Goal: Information Seeking & Learning: Learn about a topic

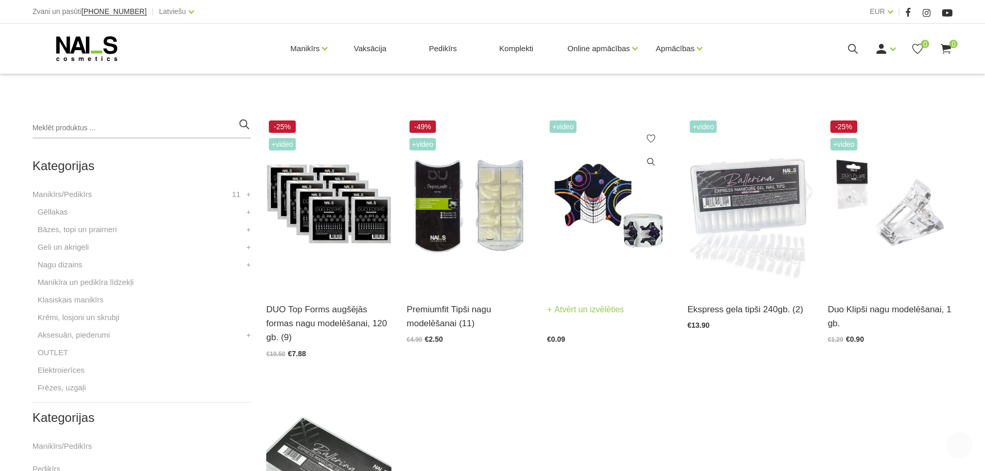
scroll to position [207, 0]
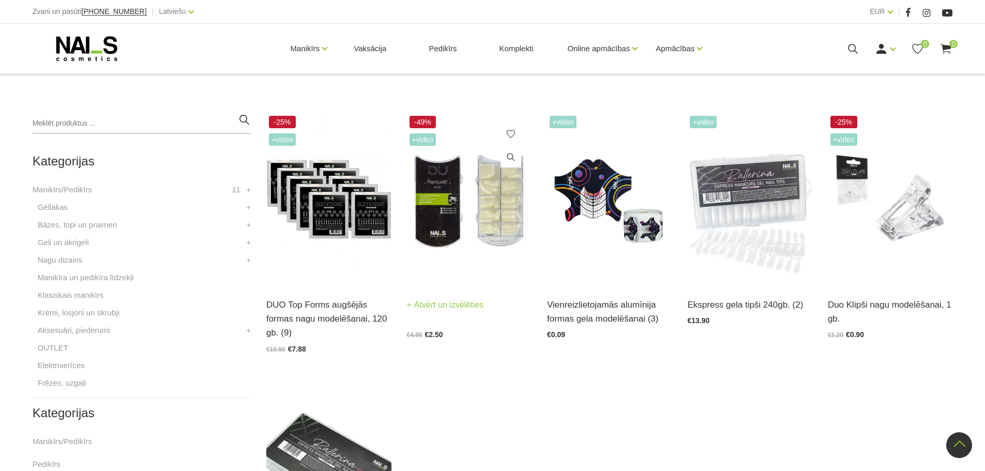
click at [499, 226] on img at bounding box center [469, 199] width 125 height 172
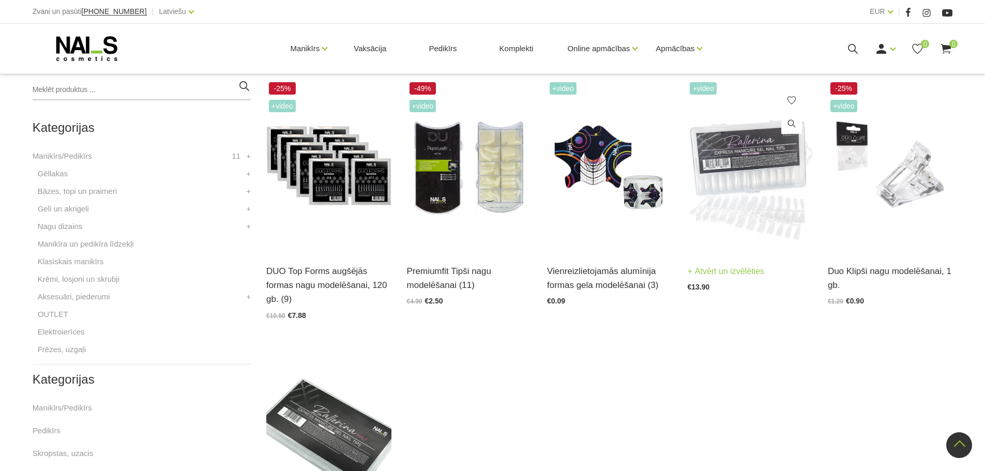
scroll to position [259, 0]
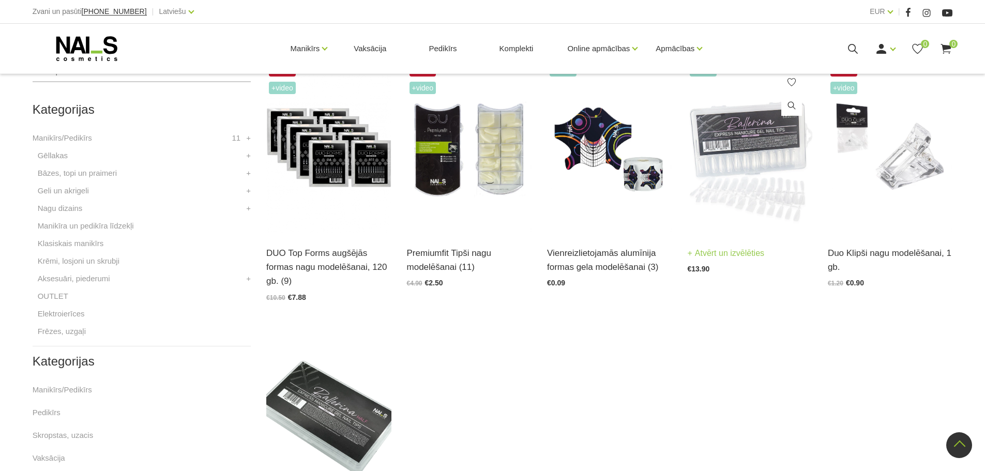
click at [755, 196] on img at bounding box center [749, 148] width 125 height 172
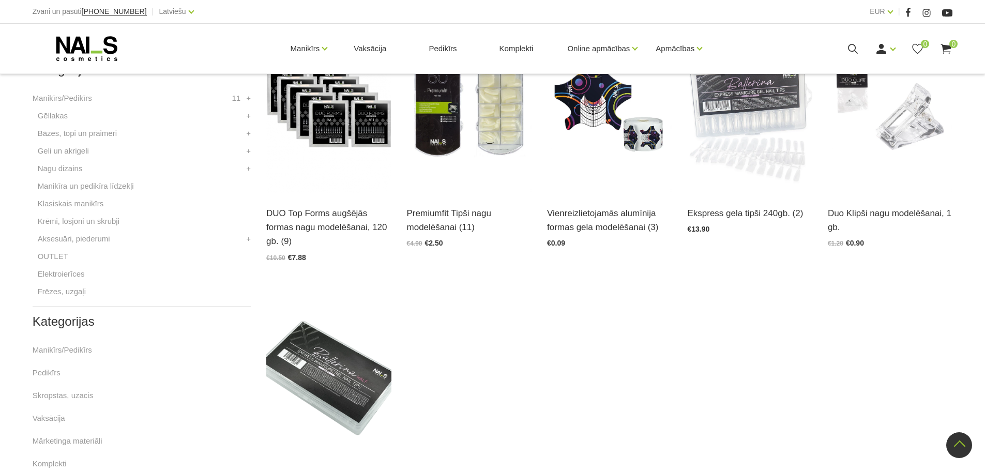
scroll to position [362, 0]
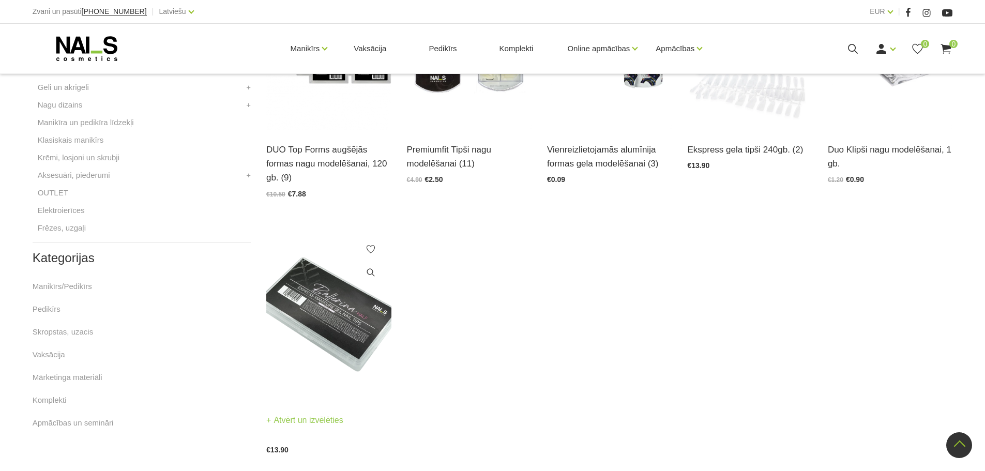
click at [351, 309] on img at bounding box center [328, 315] width 125 height 172
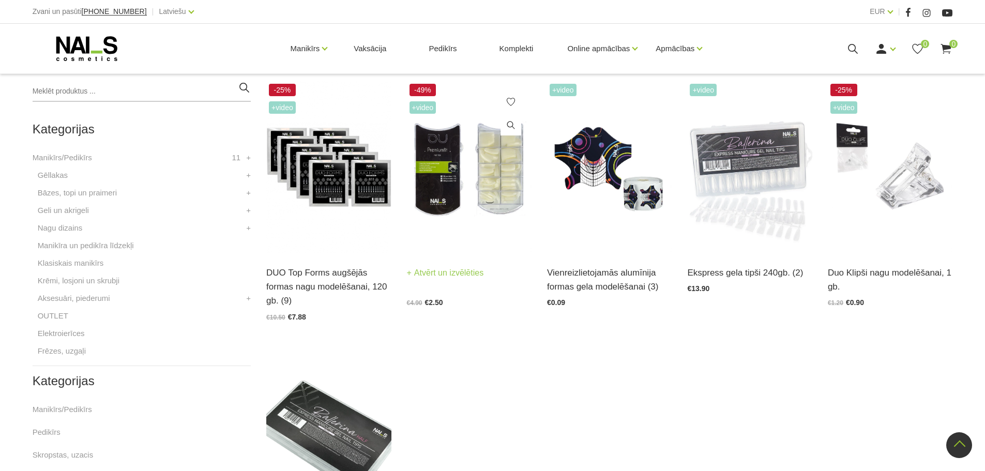
scroll to position [207, 0]
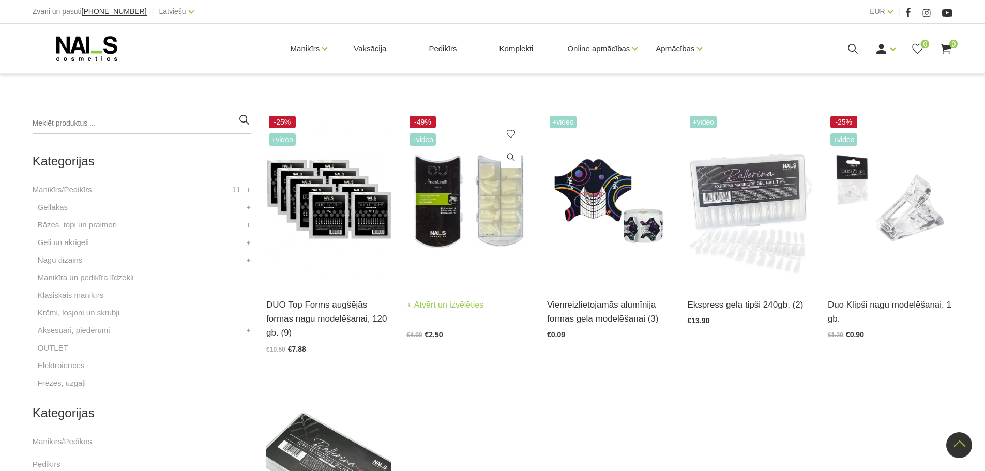
click at [480, 224] on img at bounding box center [469, 199] width 125 height 172
click at [330, 214] on img at bounding box center [328, 199] width 125 height 172
click at [615, 223] on img at bounding box center [609, 199] width 125 height 172
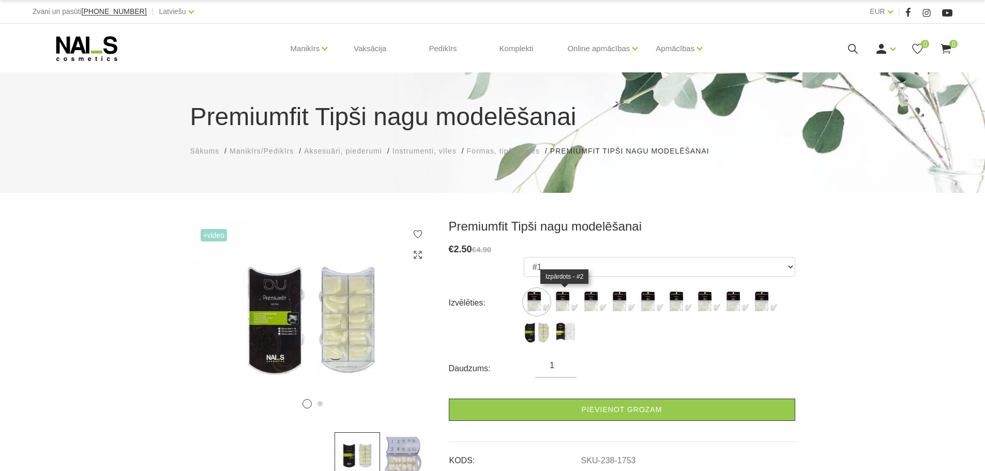
click at [571, 304] on img at bounding box center [565, 302] width 26 height 26
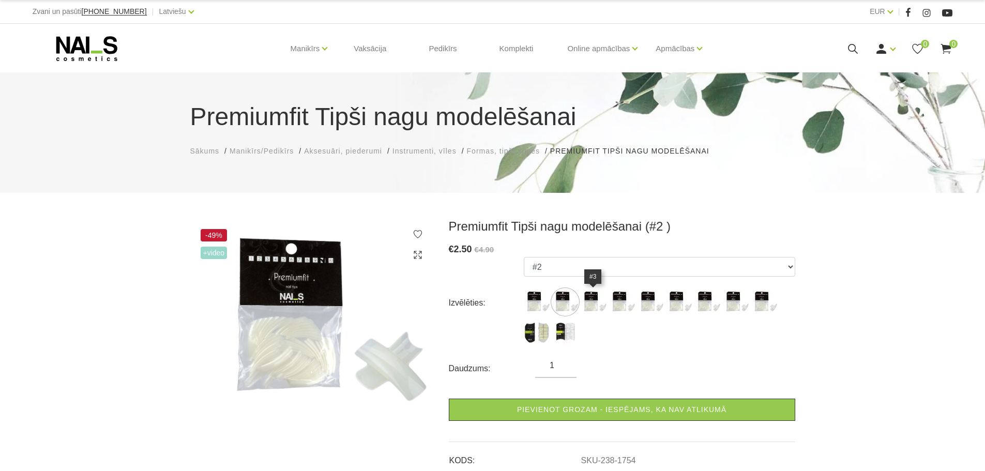
click at [599, 300] on img at bounding box center [594, 302] width 26 height 26
click at [565, 337] on img at bounding box center [565, 332] width 26 height 26
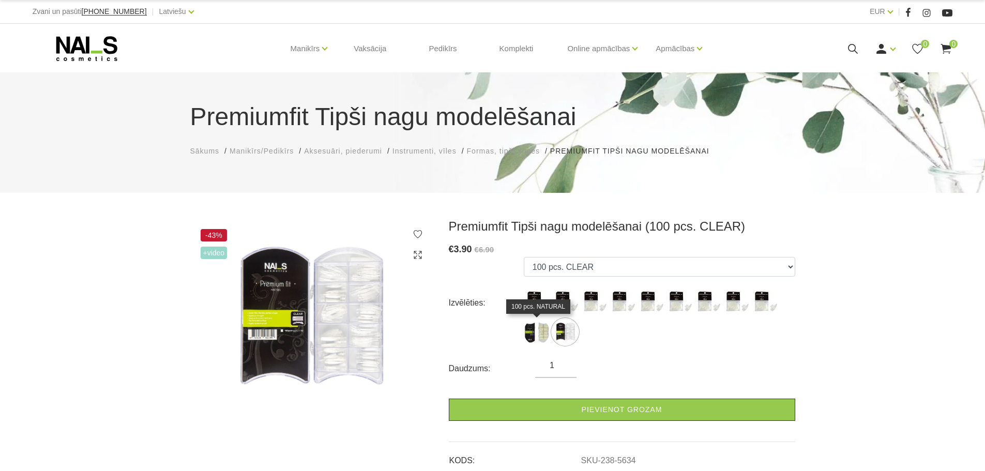
click at [548, 335] on img at bounding box center [537, 332] width 26 height 26
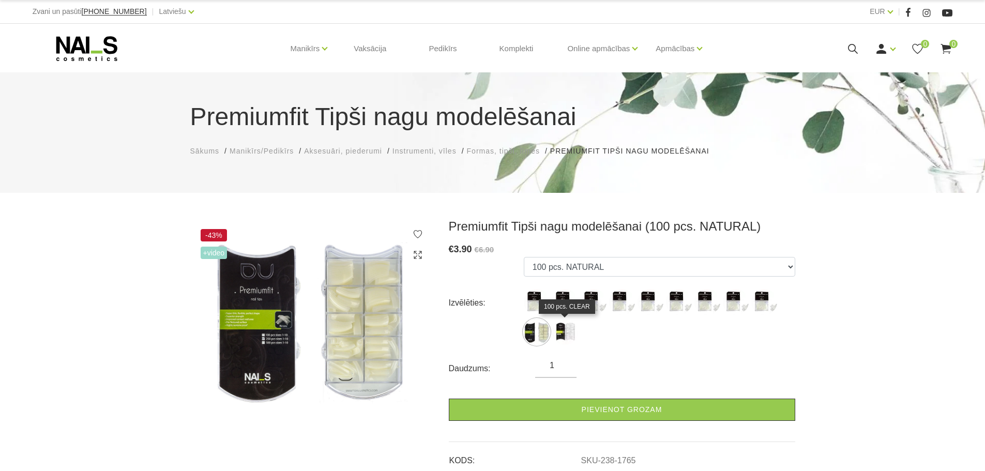
click at [569, 332] on img at bounding box center [565, 332] width 26 height 26
select select "5634"
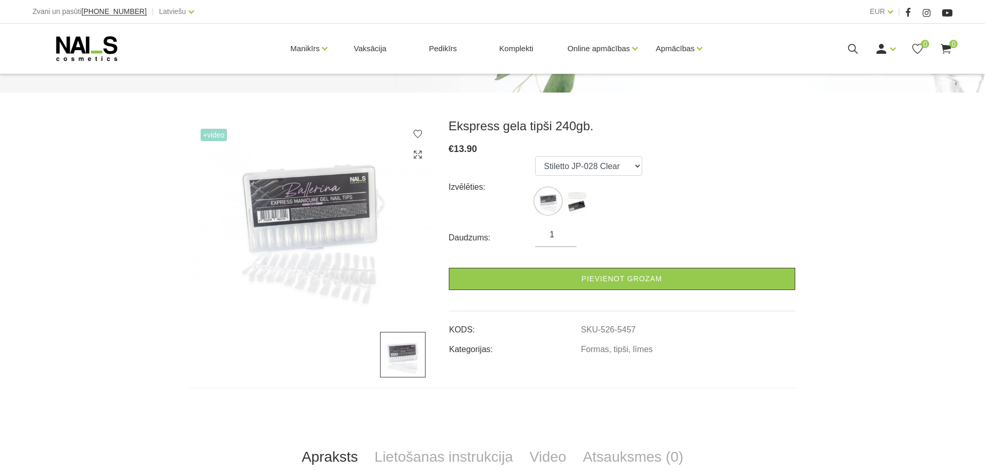
scroll to position [103, 0]
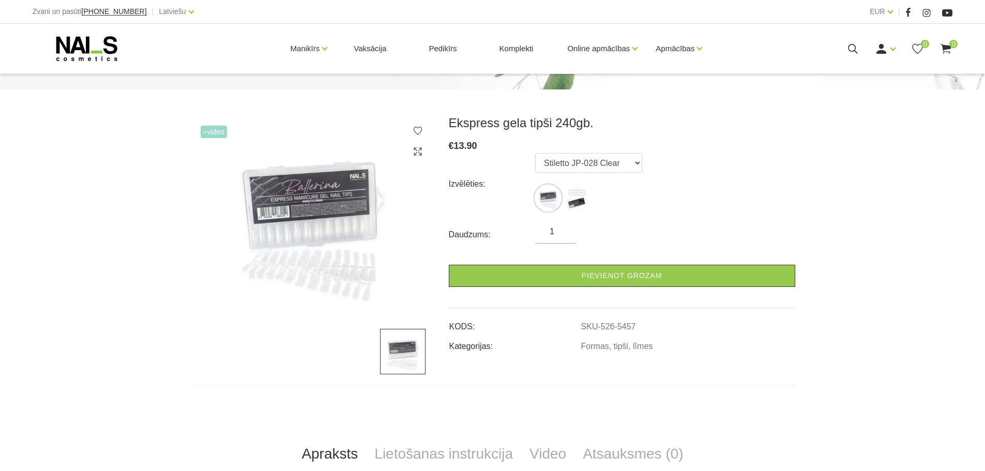
click at [350, 209] on img at bounding box center [311, 214] width 243 height 198
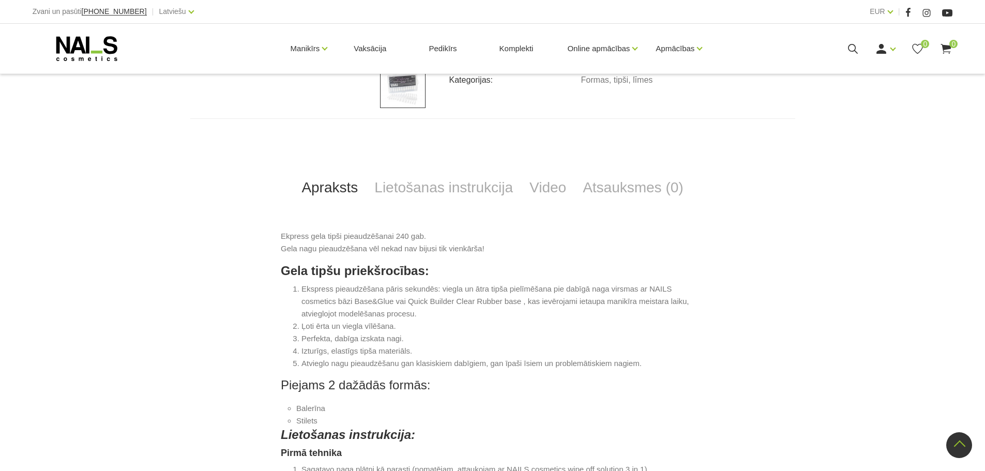
scroll to position [362, 0]
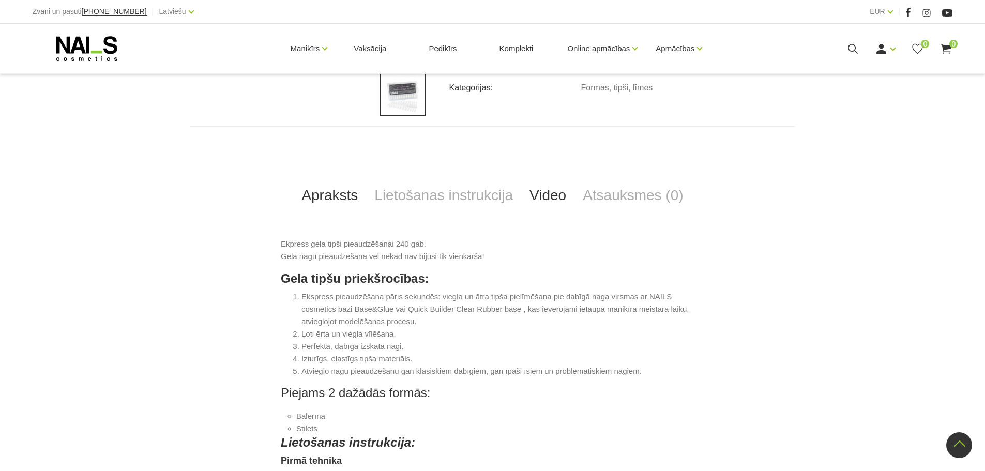
click at [556, 198] on link "Video" at bounding box center [547, 195] width 53 height 34
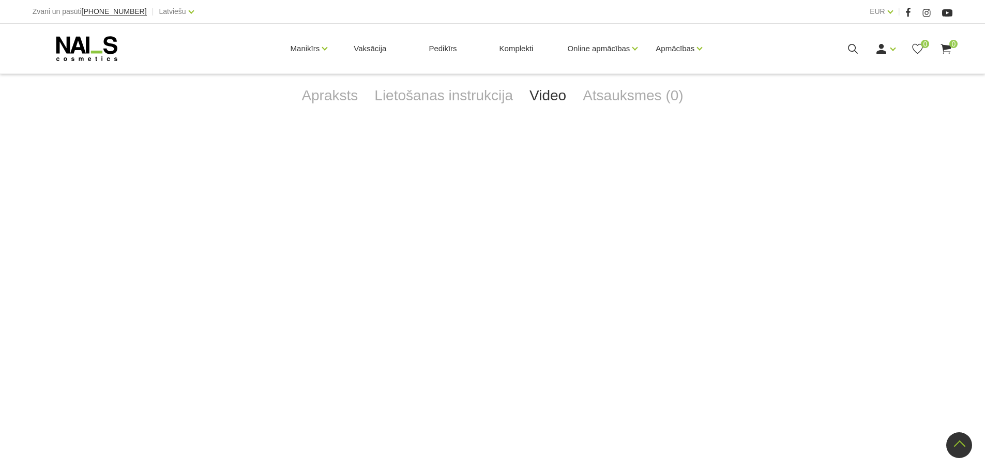
scroll to position [465, 0]
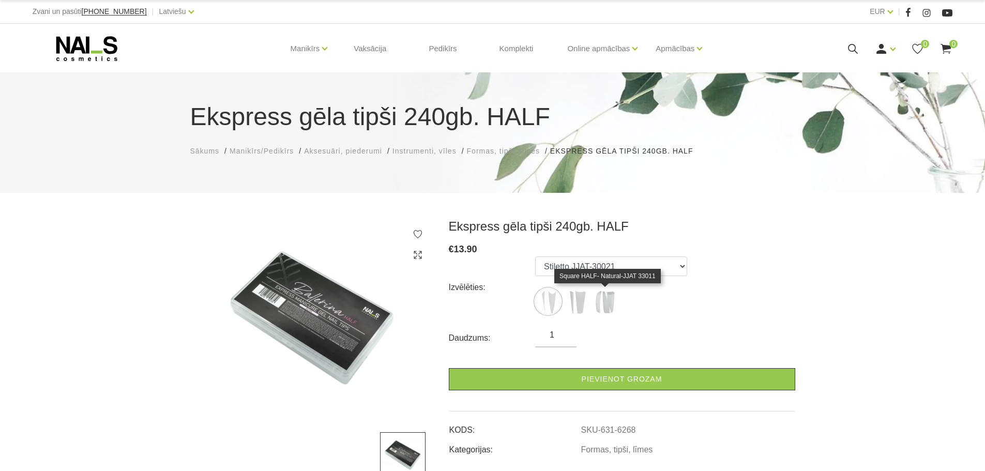
click at [603, 306] on img at bounding box center [605, 302] width 26 height 26
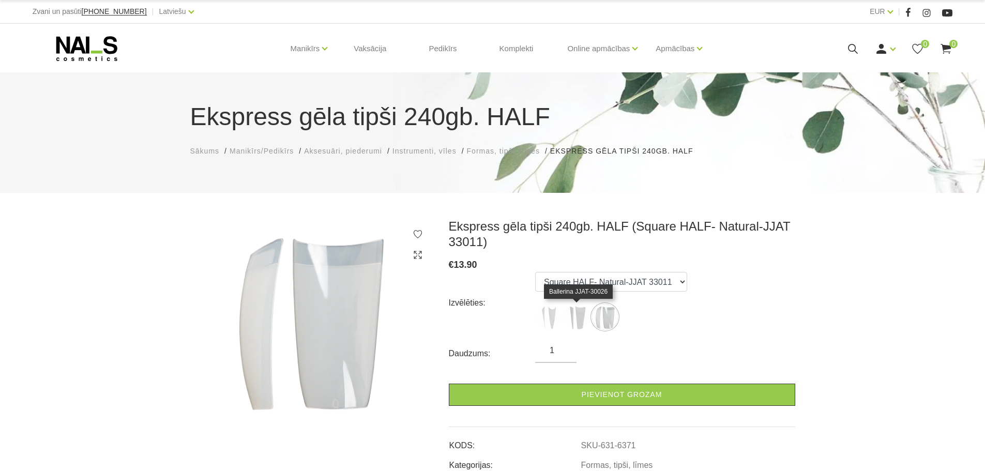
click at [574, 319] on img at bounding box center [577, 317] width 26 height 26
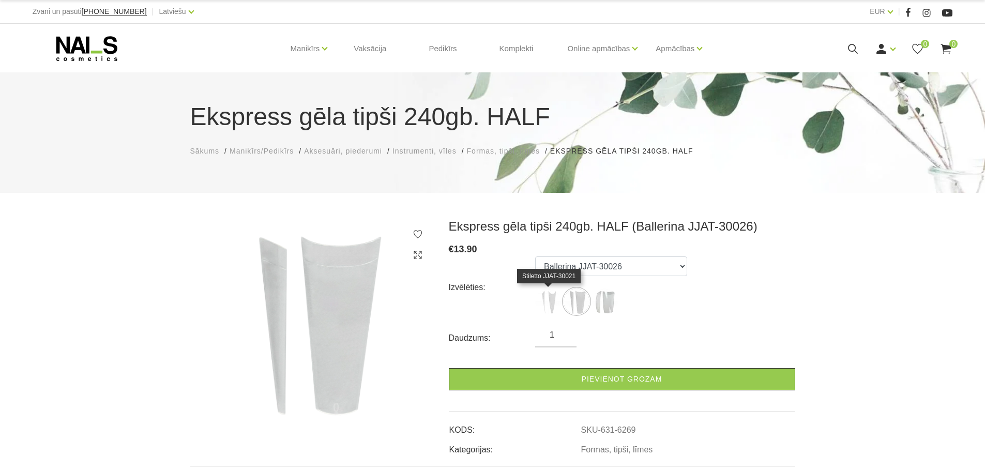
click at [550, 313] on img at bounding box center [548, 302] width 26 height 26
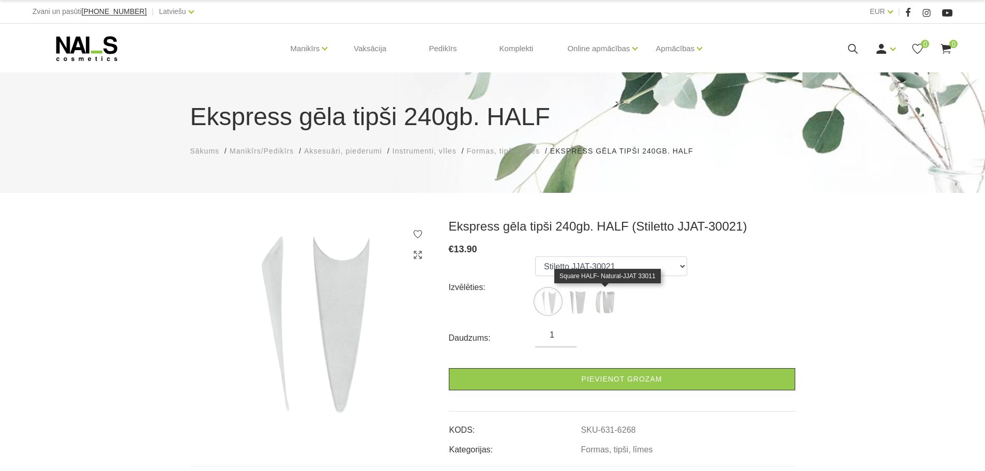
click at [598, 308] on img at bounding box center [605, 302] width 26 height 26
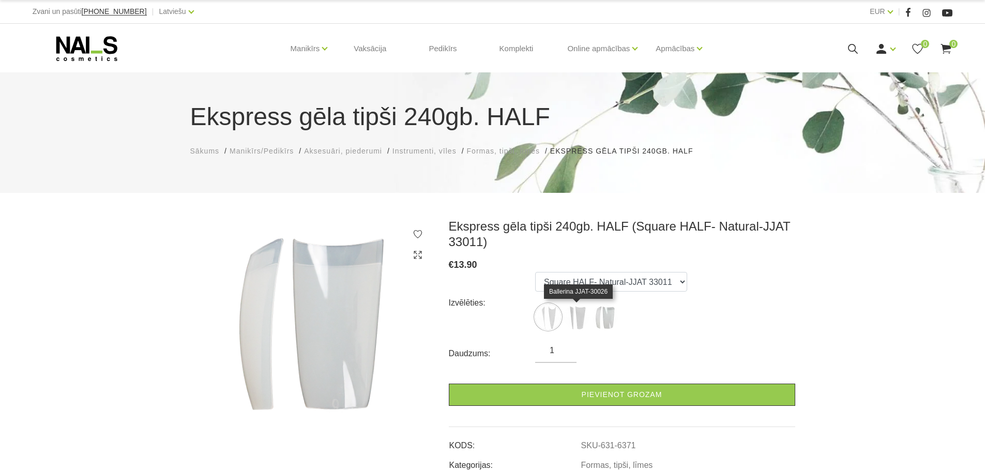
click at [579, 315] on img at bounding box center [577, 317] width 26 height 26
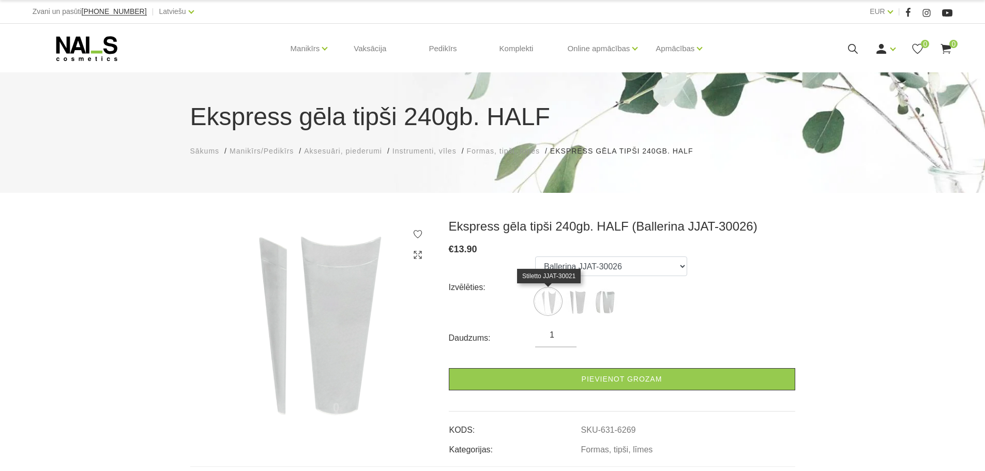
click at [550, 304] on img at bounding box center [548, 302] width 26 height 26
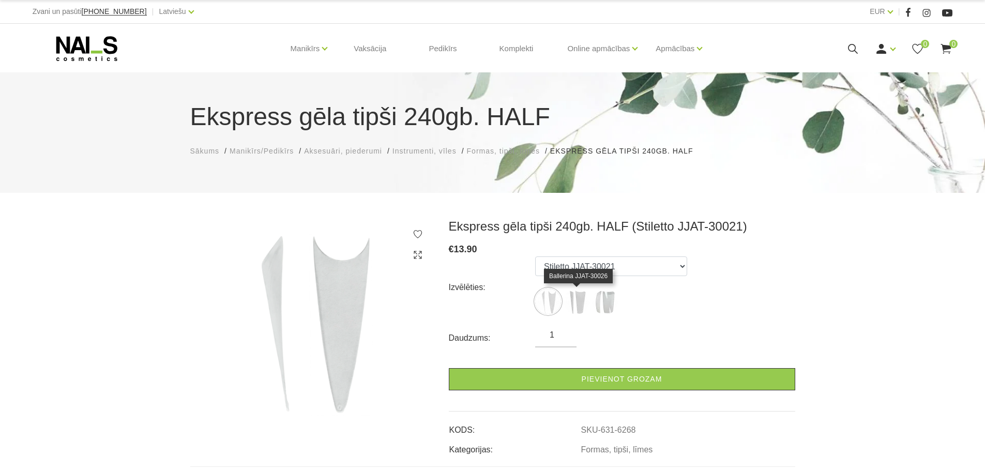
click at [570, 297] on img at bounding box center [577, 302] width 26 height 26
select select "6269"
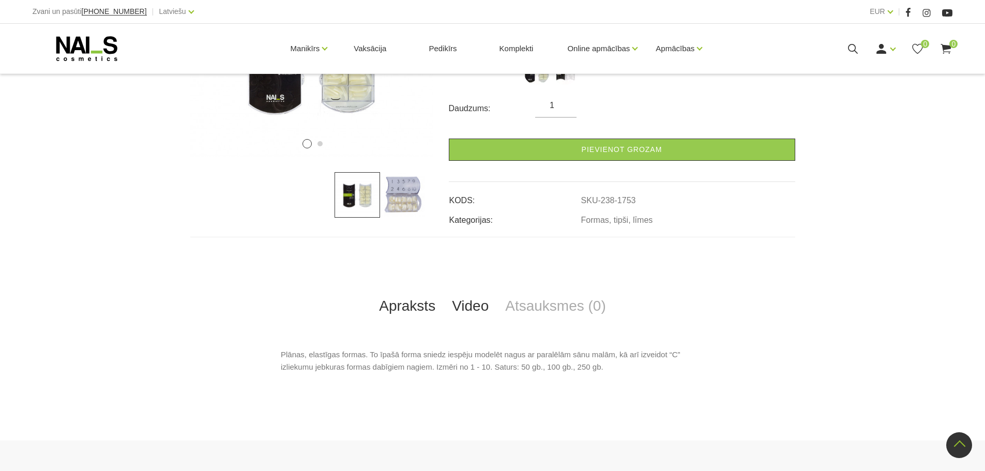
scroll to position [362, 0]
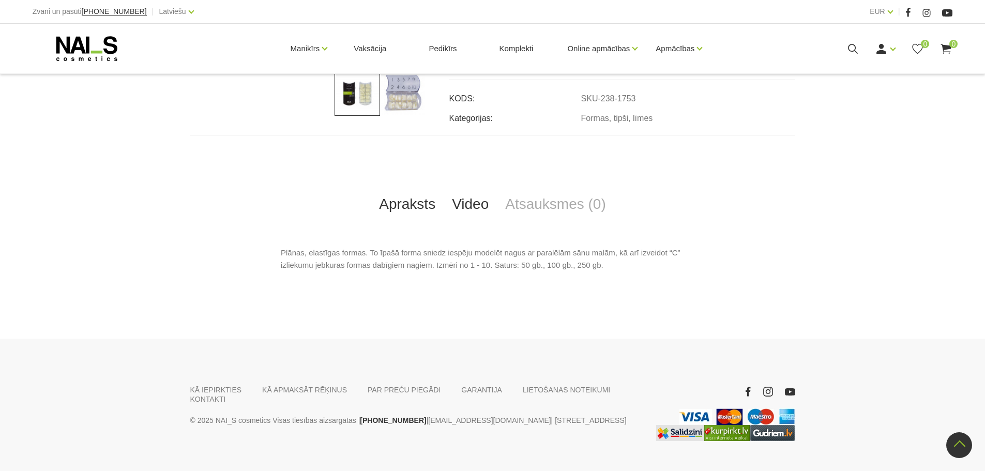
click at [474, 199] on link "Video" at bounding box center [470, 204] width 53 height 34
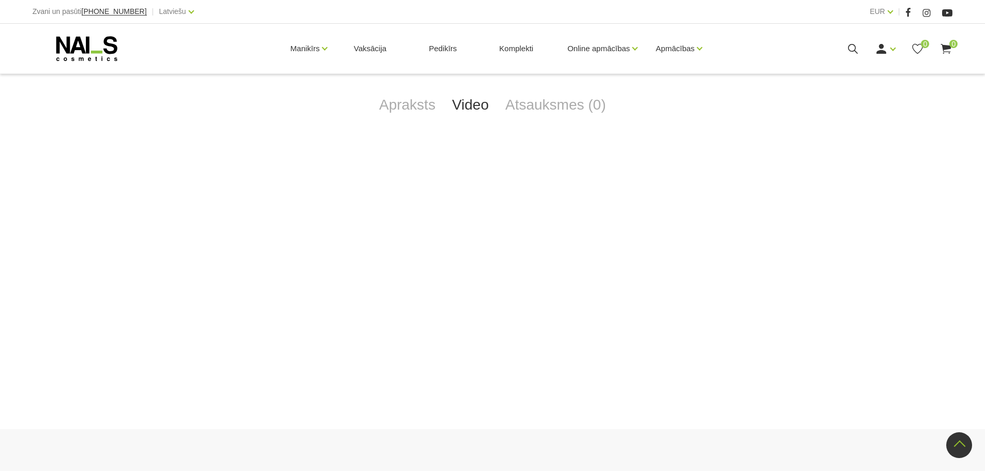
scroll to position [465, 0]
drag, startPoint x: 740, startPoint y: 265, endPoint x: 808, endPoint y: 298, distance: 75.9
click at [808, 298] on div "+Video 1 2 Premiumfit Tipši nagu modelēšanai € 2.50 €4.90 Izvēlēties: #1 #2 #3 …" at bounding box center [492, 63] width 985 height 620
drag, startPoint x: 790, startPoint y: 251, endPoint x: 751, endPoint y: 273, distance: 44.7
click at [751, 273] on div at bounding box center [492, 250] width 605 height 215
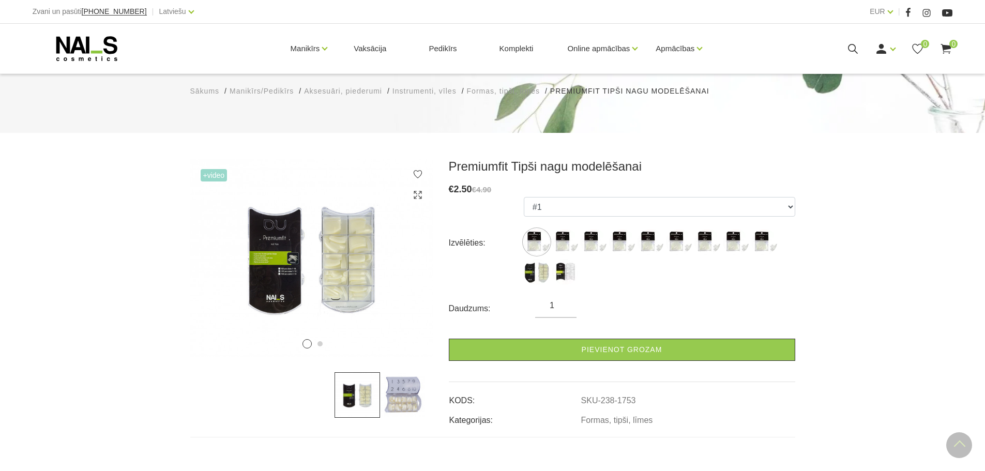
scroll to position [0, 0]
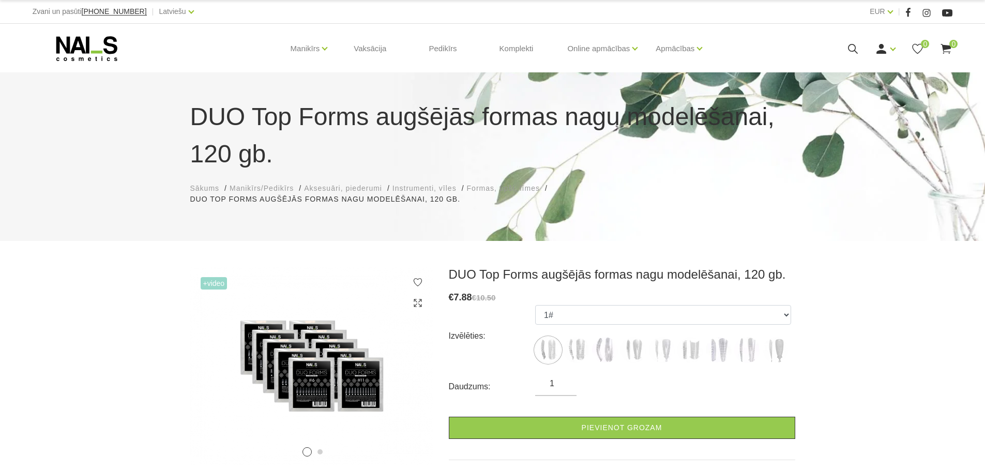
scroll to position [103, 0]
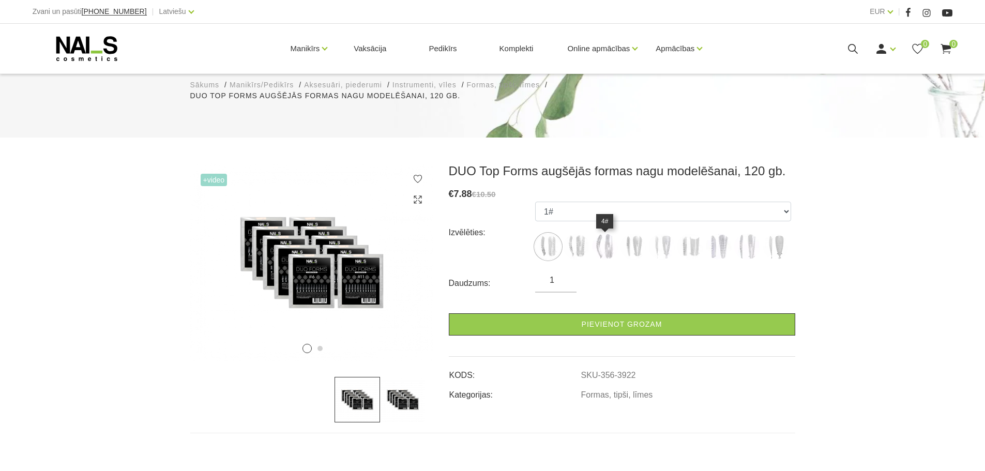
click at [604, 251] on img at bounding box center [605, 247] width 26 height 26
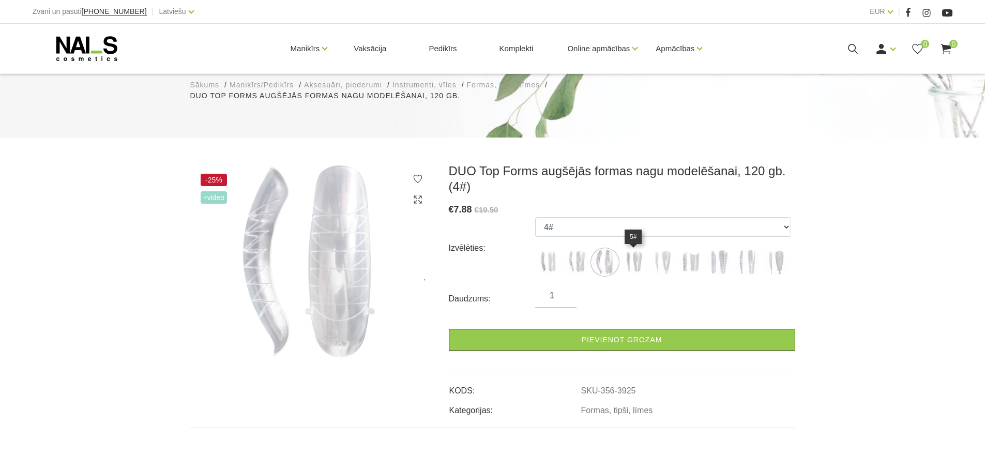
click at [641, 261] on img at bounding box center [634, 262] width 26 height 26
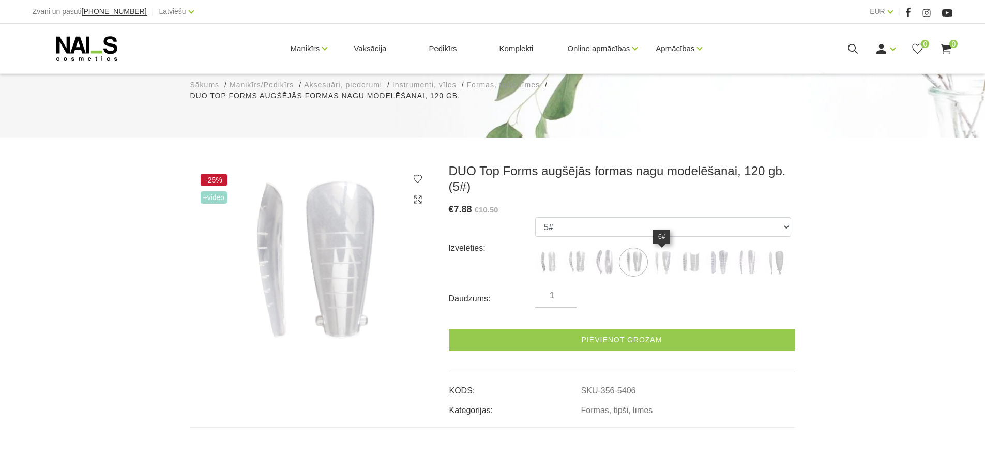
click at [668, 260] on img at bounding box center [662, 262] width 26 height 26
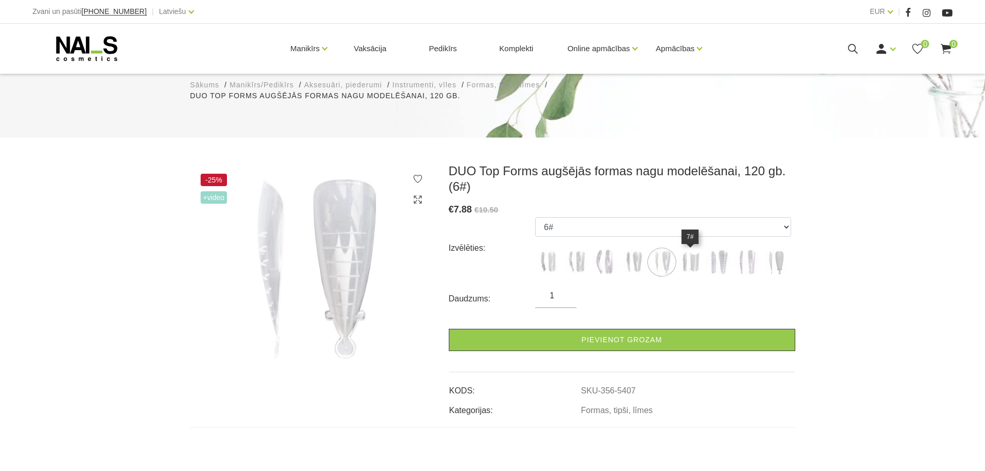
click at [699, 262] on img at bounding box center [690, 262] width 26 height 26
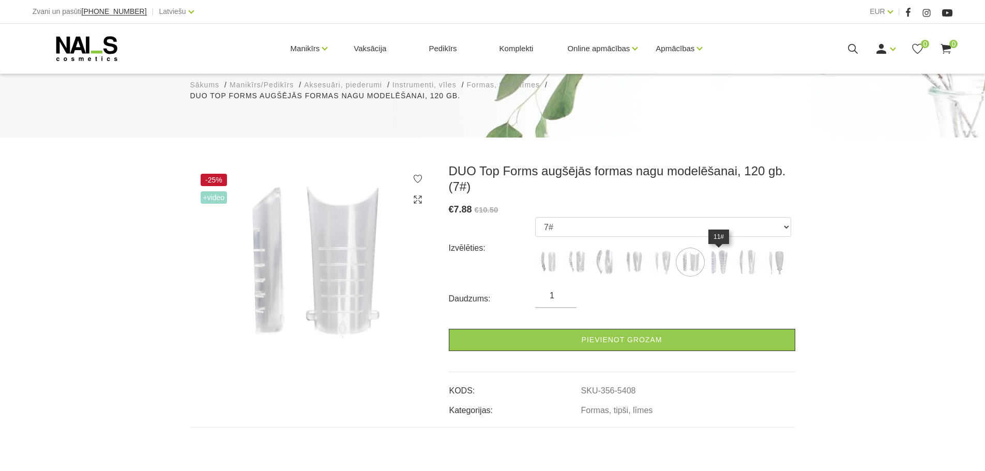
click at [728, 260] on img at bounding box center [719, 262] width 26 height 26
select select "5412"
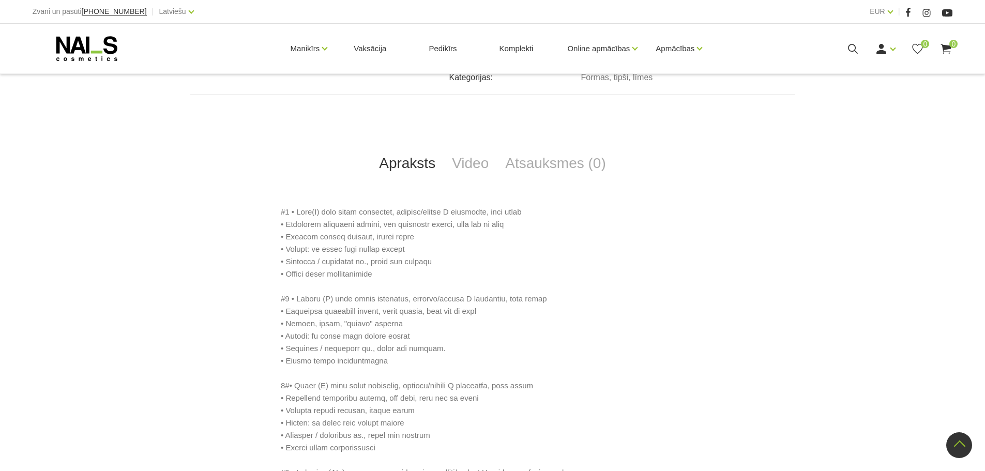
scroll to position [465, 0]
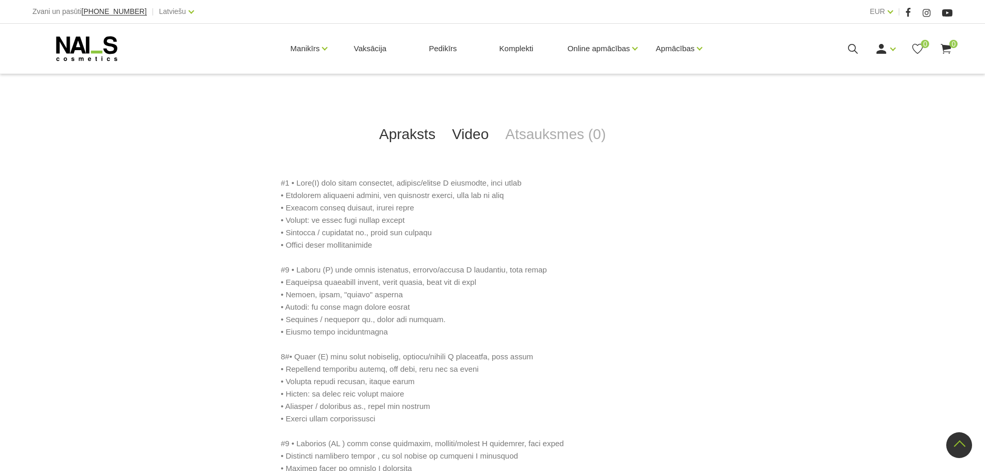
click at [468, 129] on link "Video" at bounding box center [470, 134] width 53 height 34
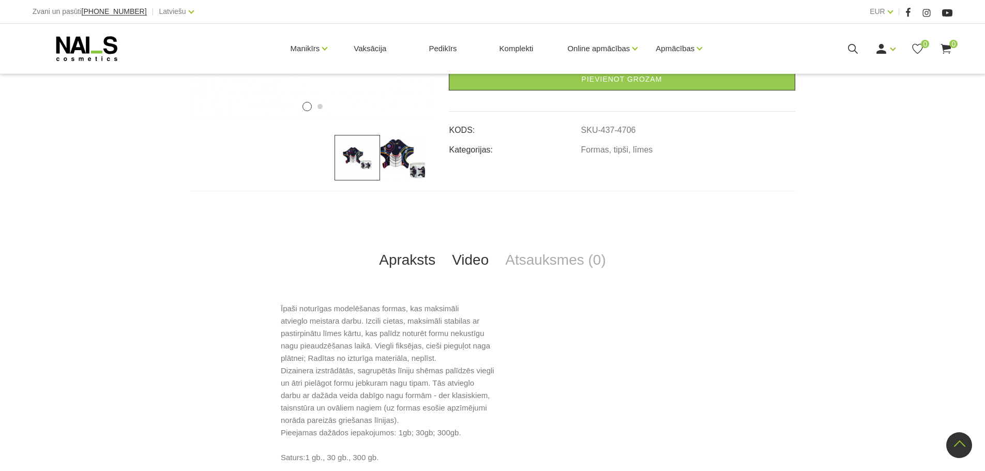
scroll to position [310, 0]
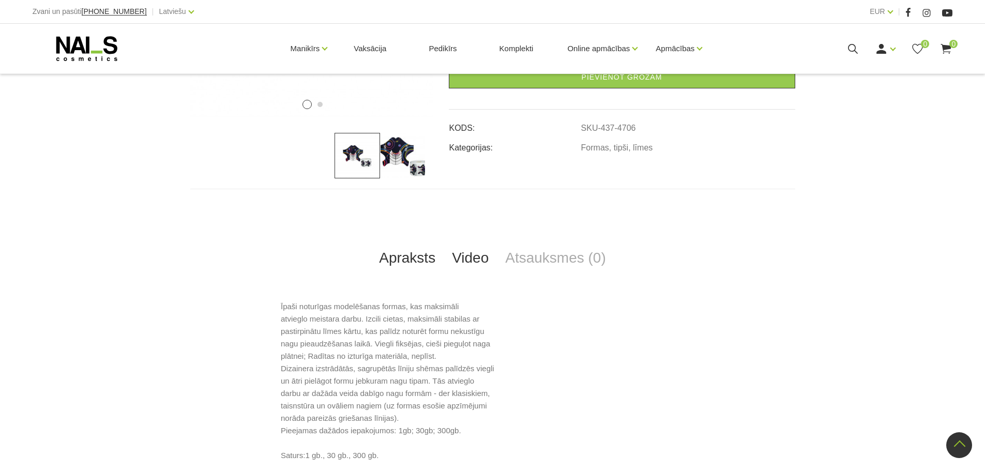
click at [471, 259] on link "Video" at bounding box center [470, 258] width 53 height 34
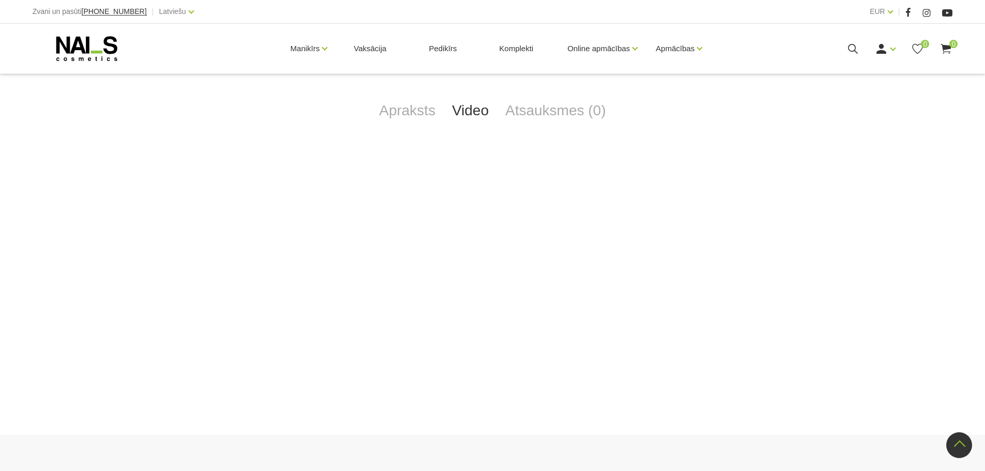
scroll to position [414, 0]
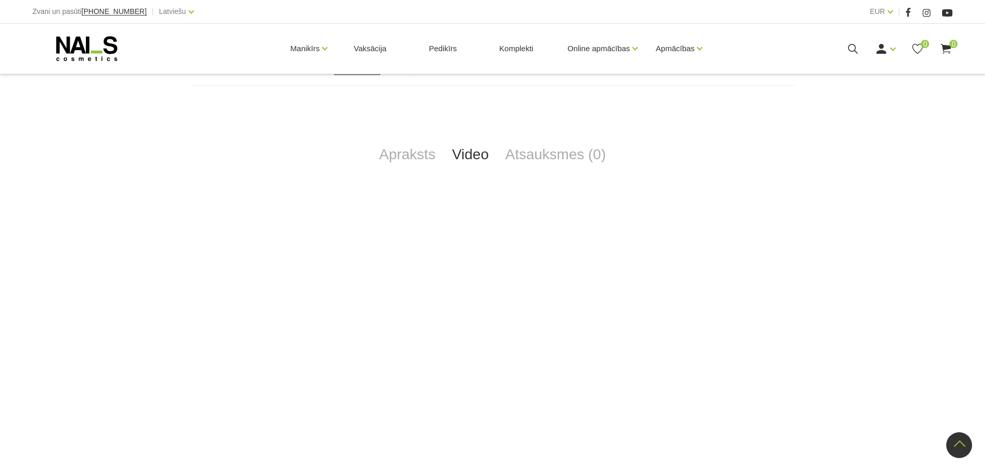
drag, startPoint x: 577, startPoint y: 126, endPoint x: 906, endPoint y: 273, distance: 360.6
click at [906, 273] on div "+Video 1 2 Vienreizlietojamās alumīnija formas gela modelēšanai € 0.09 Izvēlēti…" at bounding box center [492, 121] width 985 height 611
